Goal: Transaction & Acquisition: Book appointment/travel/reservation

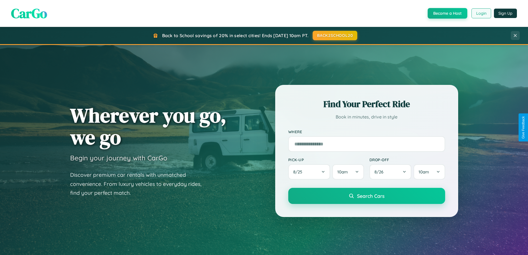
click at [481, 13] on button "Login" at bounding box center [482, 13] width 20 height 10
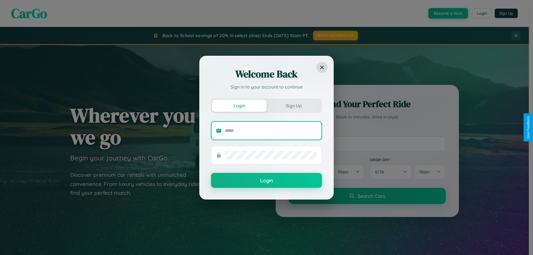
click at [271, 130] on input "text" at bounding box center [271, 130] width 92 height 9
type input "**********"
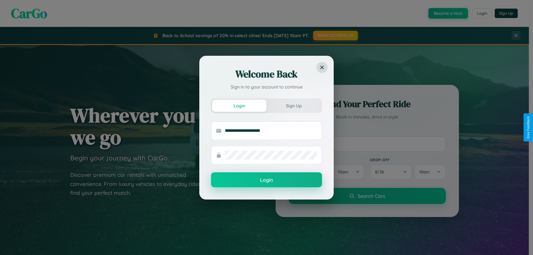
click at [266, 180] on button "Login" at bounding box center [266, 179] width 111 height 15
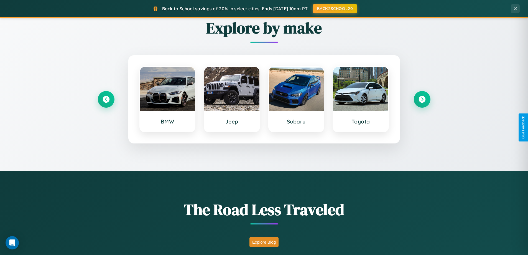
scroll to position [382, 0]
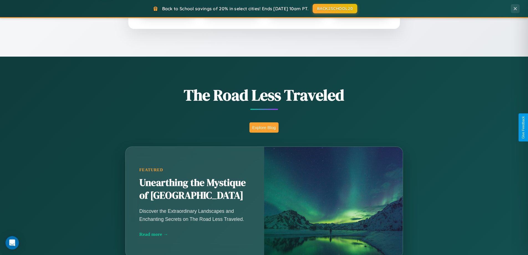
click at [264, 127] on button "Explore Blog" at bounding box center [264, 127] width 29 height 10
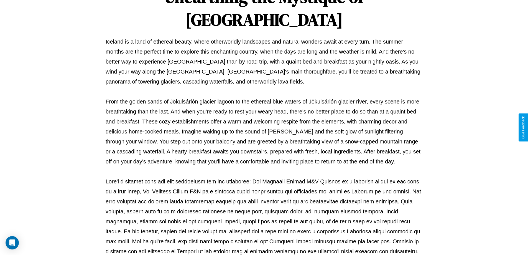
scroll to position [179, 0]
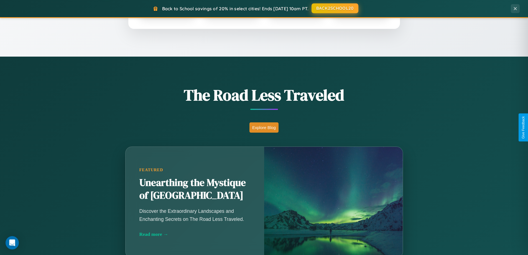
click at [335, 9] on button "BACK2SCHOOL20" at bounding box center [335, 8] width 47 height 10
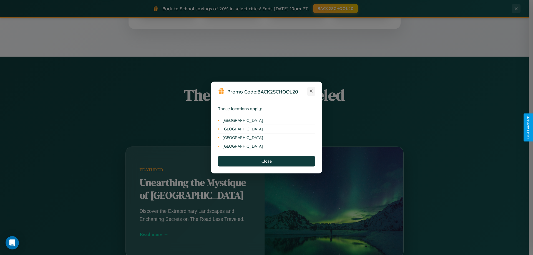
click at [311, 91] on icon at bounding box center [311, 91] width 3 height 3
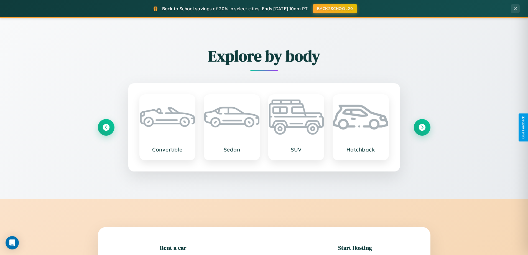
scroll to position [120, 0]
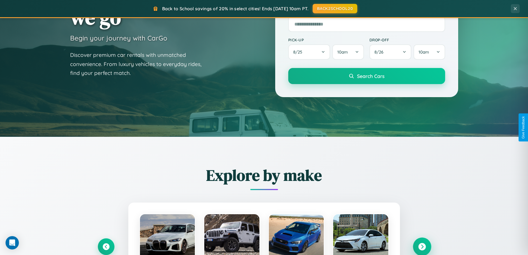
click at [422, 247] on icon at bounding box center [422, 246] width 7 height 7
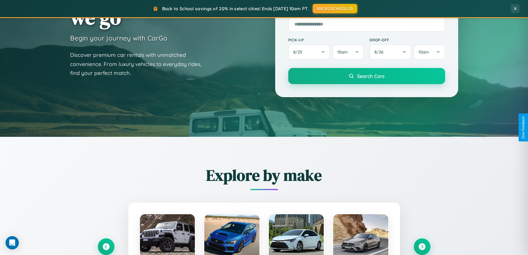
scroll to position [555, 0]
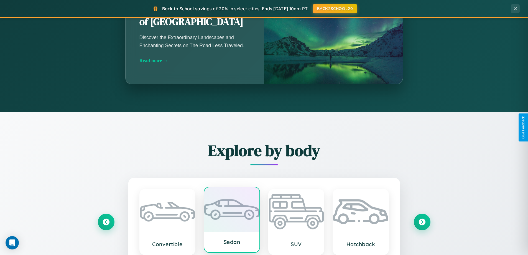
click at [232, 220] on div at bounding box center [231, 209] width 55 height 44
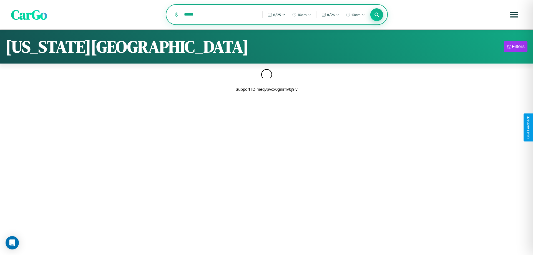
type input "******"
click at [376, 15] on icon at bounding box center [376, 14] width 5 height 5
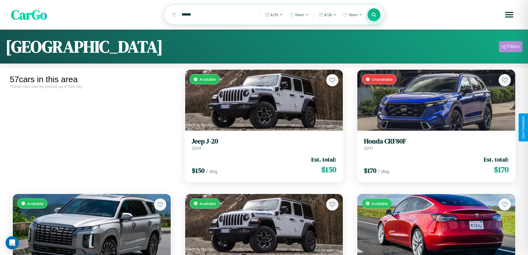
click at [511, 47] on div "Filters" at bounding box center [513, 47] width 13 height 6
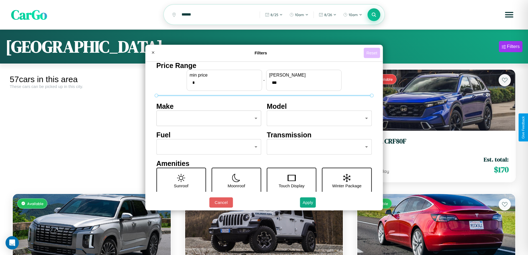
click at [373, 53] on button "Reset" at bounding box center [372, 53] width 16 height 10
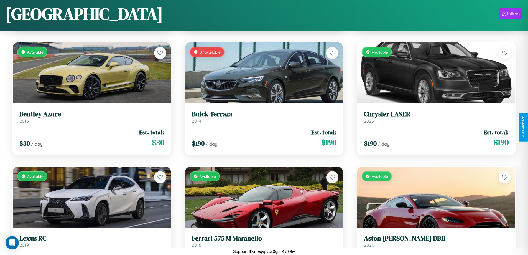
scroll to position [2190, 0]
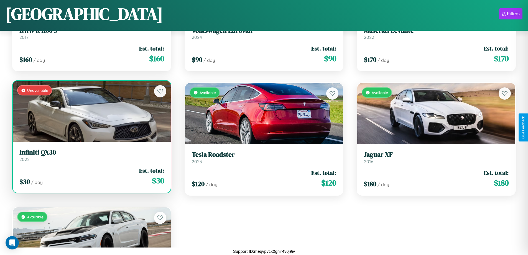
click at [91, 157] on link "Infiniti QX30 2022" at bounding box center [91, 155] width 145 height 14
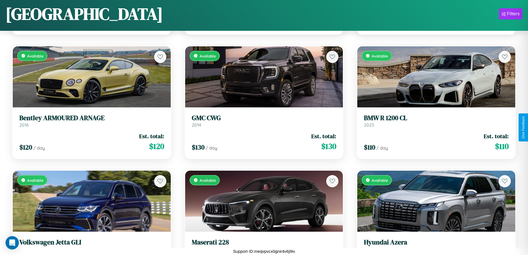
scroll to position [1569, 0]
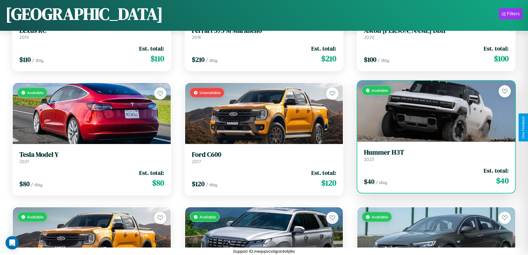
click at [433, 156] on link "Hummer H3T 2023" at bounding box center [436, 155] width 145 height 14
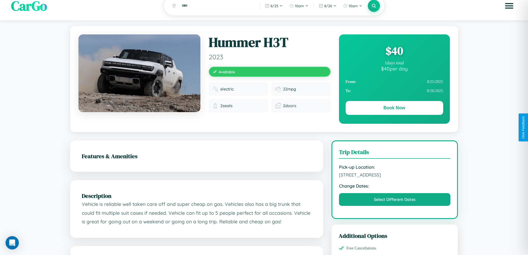
scroll to position [182, 0]
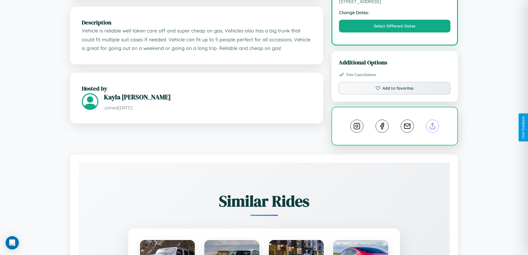
click at [433, 127] on line at bounding box center [433, 125] width 0 height 4
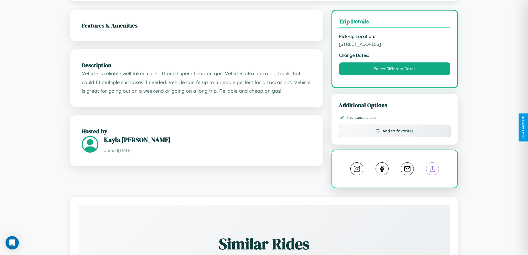
scroll to position [144, 0]
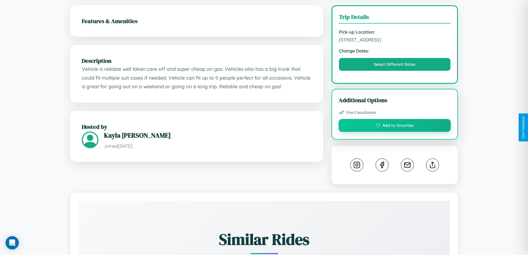
click at [395, 126] on button "Add to favorites" at bounding box center [395, 125] width 112 height 13
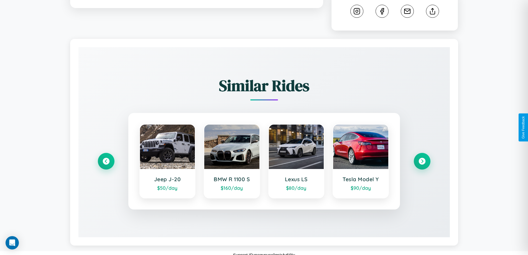
scroll to position [302, 0]
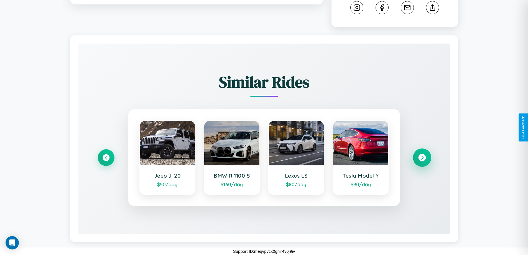
click at [422, 157] on icon at bounding box center [422, 157] width 7 height 7
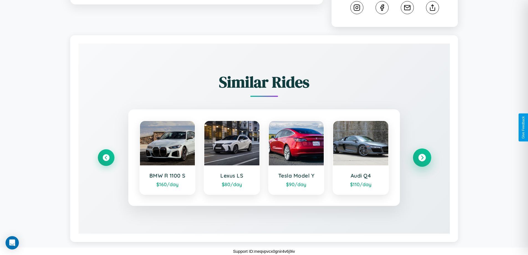
click at [422, 158] on icon at bounding box center [422, 157] width 7 height 7
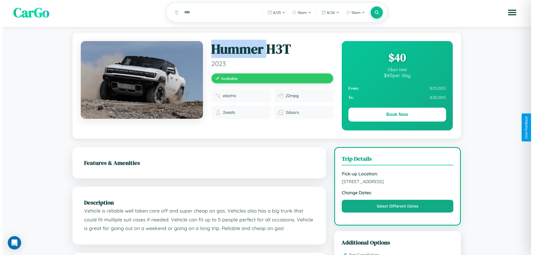
scroll to position [0, 0]
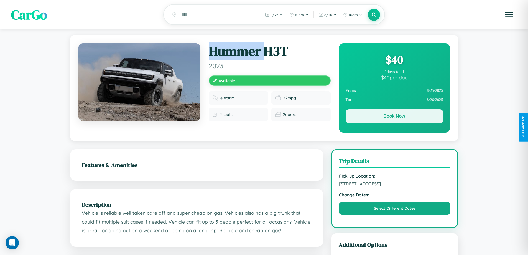
click at [394, 117] on button "Book Now" at bounding box center [395, 116] width 98 height 14
